Goal: Transaction & Acquisition: Subscribe to service/newsletter

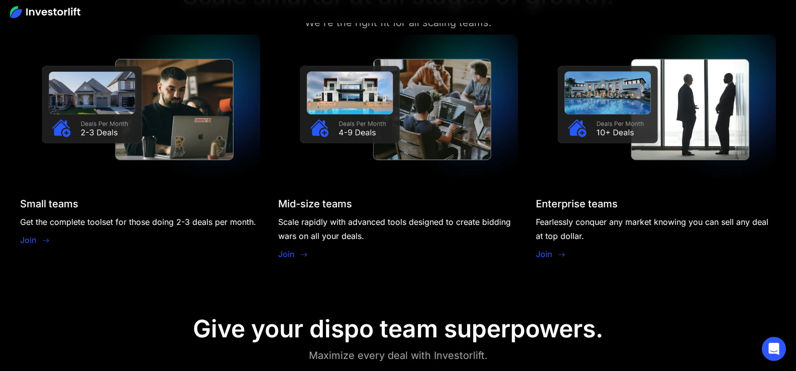
scroll to position [903, 0]
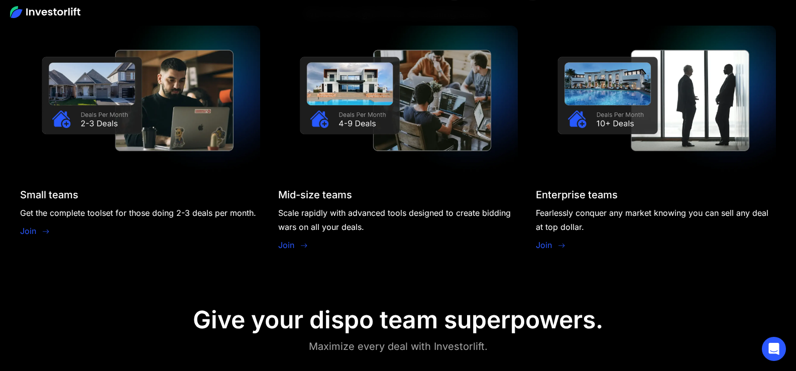
click at [32, 230] on link "Join" at bounding box center [28, 231] width 16 height 12
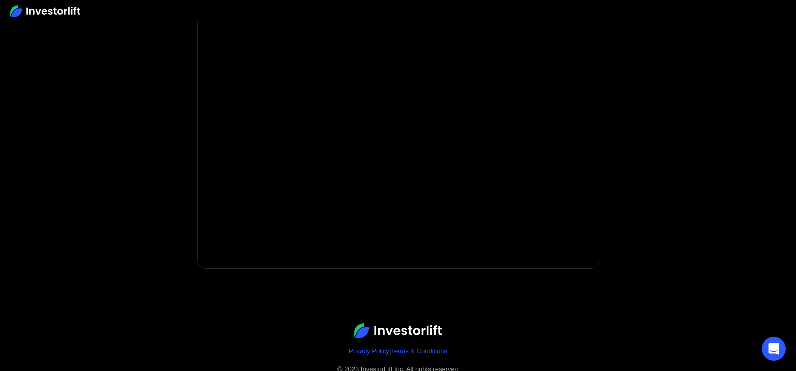
scroll to position [230, 0]
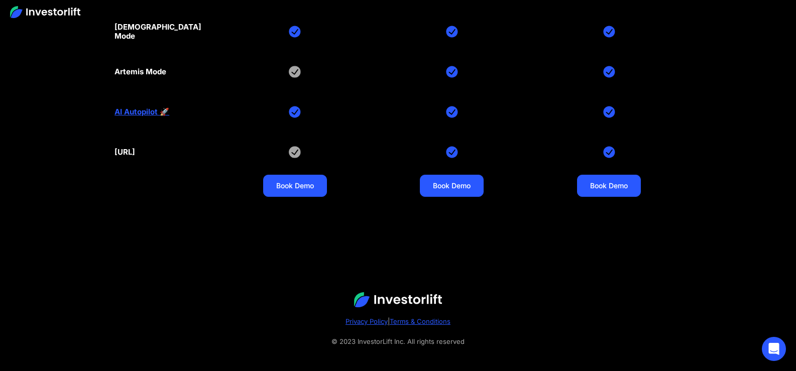
scroll to position [4941, 0]
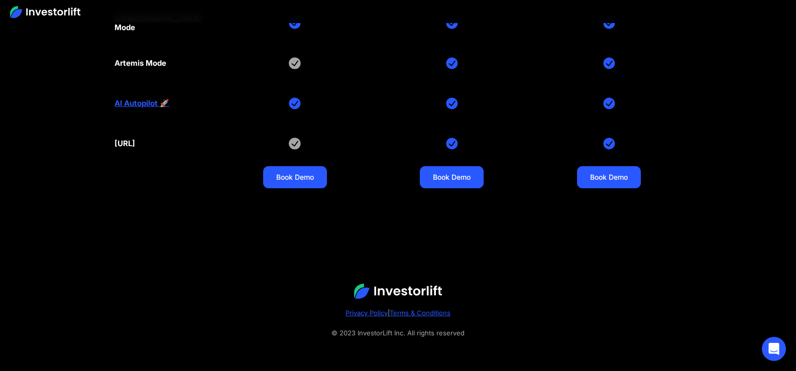
click at [140, 104] on link "AI Autopilot 🚀" at bounding box center [142, 103] width 55 height 9
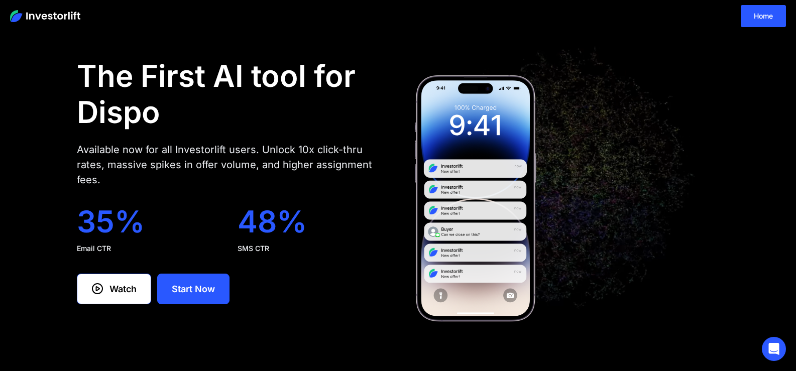
click at [778, 176] on div "The First AI tool for Dispo Available now for all Investorlift users. Unlock 10…" at bounding box center [398, 176] width 796 height 313
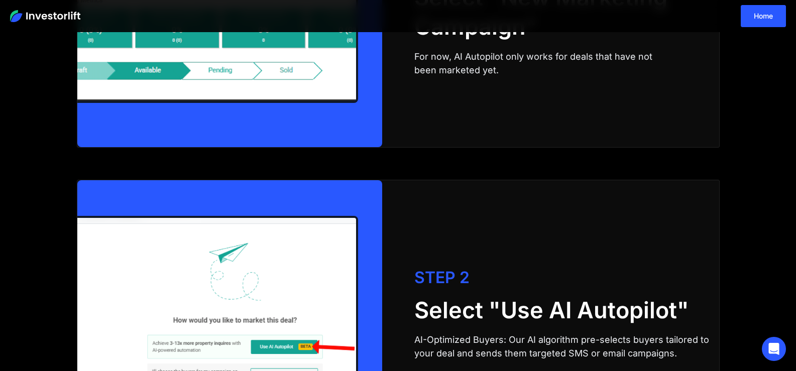
scroll to position [1141, 0]
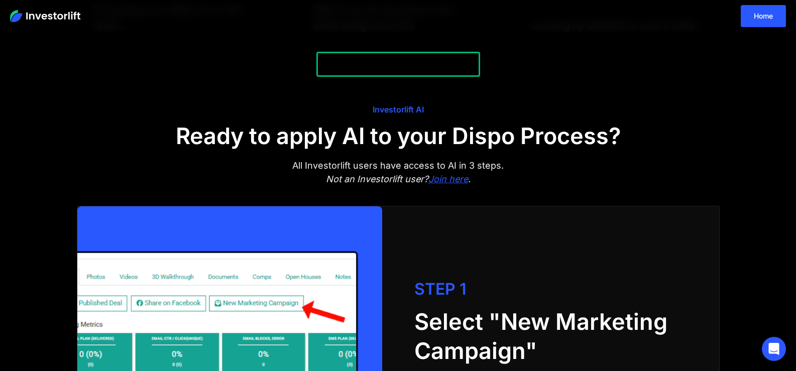
click at [461, 182] on em "Join here" at bounding box center [448, 179] width 40 height 11
